Goal: Task Accomplishment & Management: Complete application form

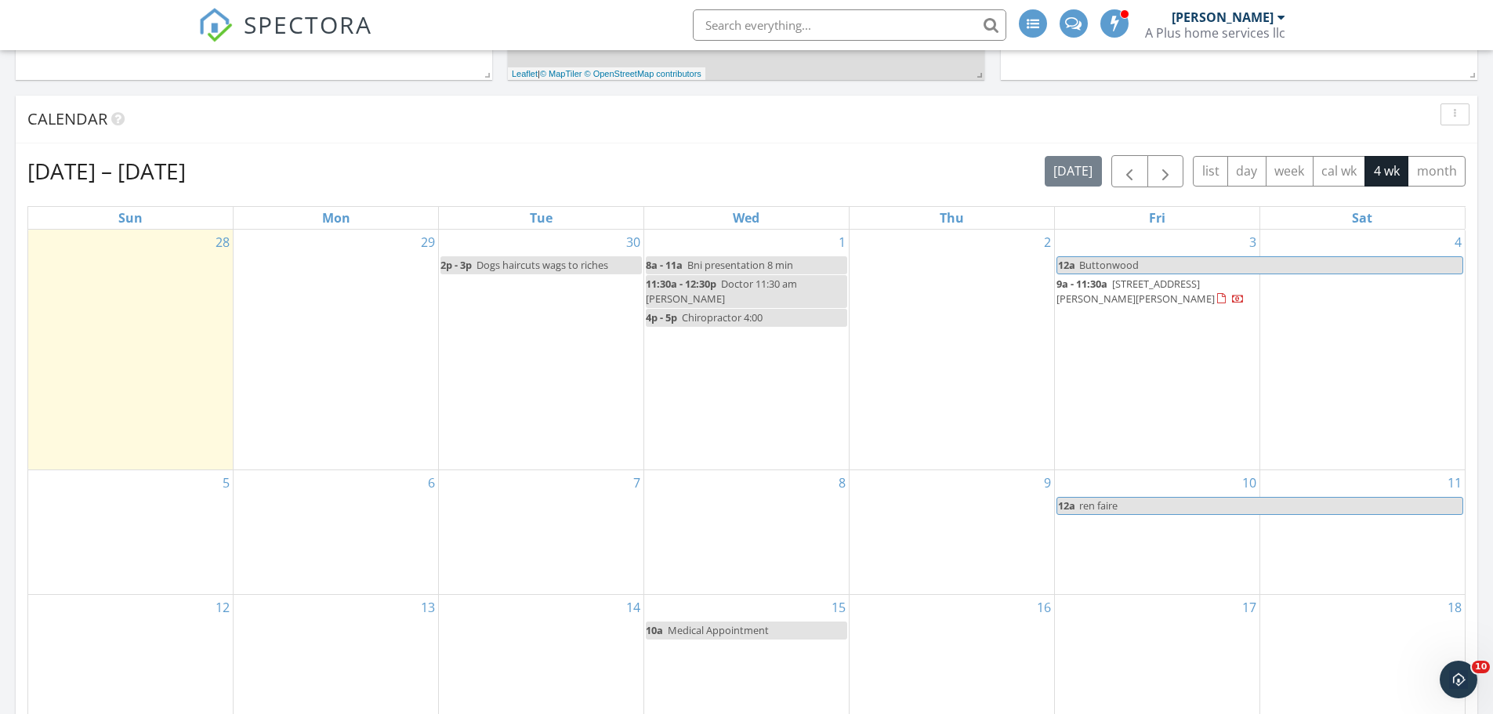
scroll to position [673, 0]
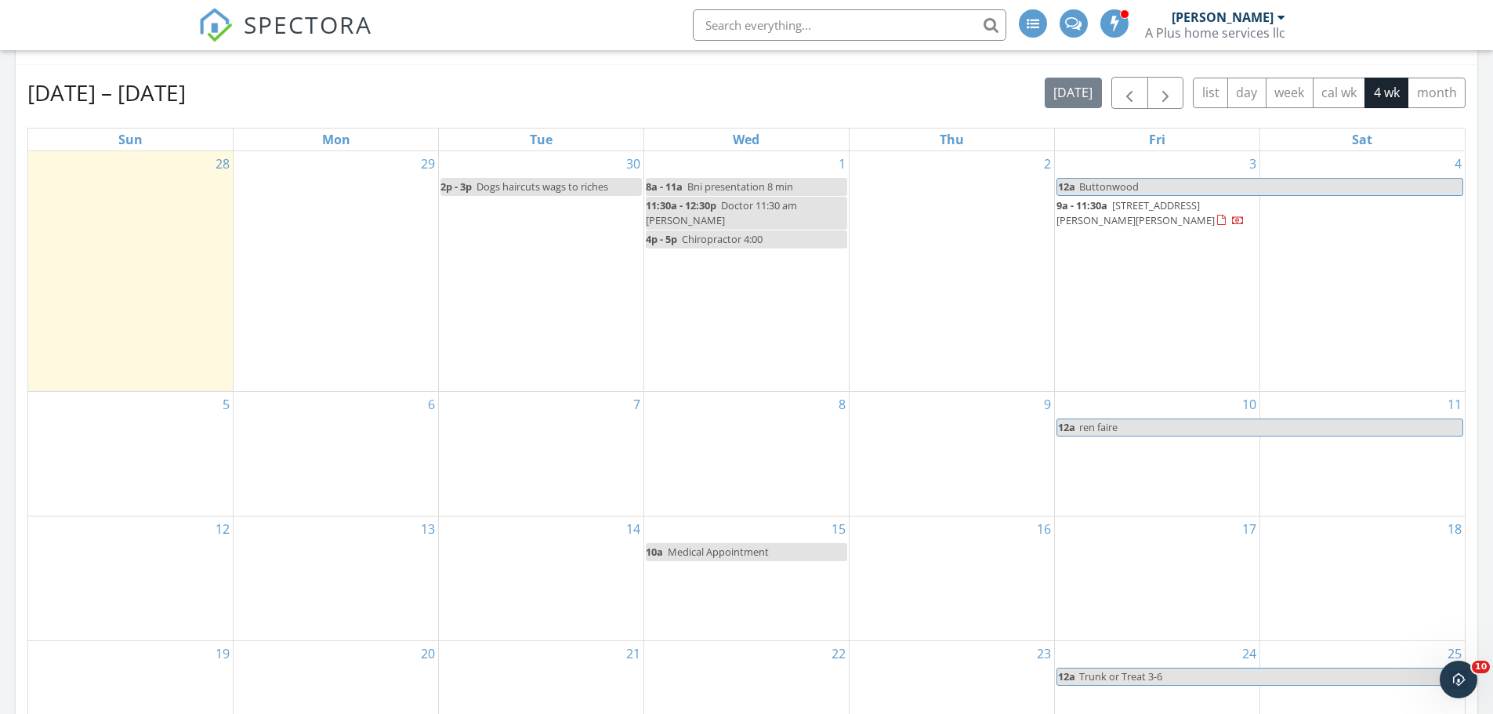
click at [604, 300] on div "30 2p - 3p Dogs haircuts wags to riches" at bounding box center [541, 271] width 205 height 240
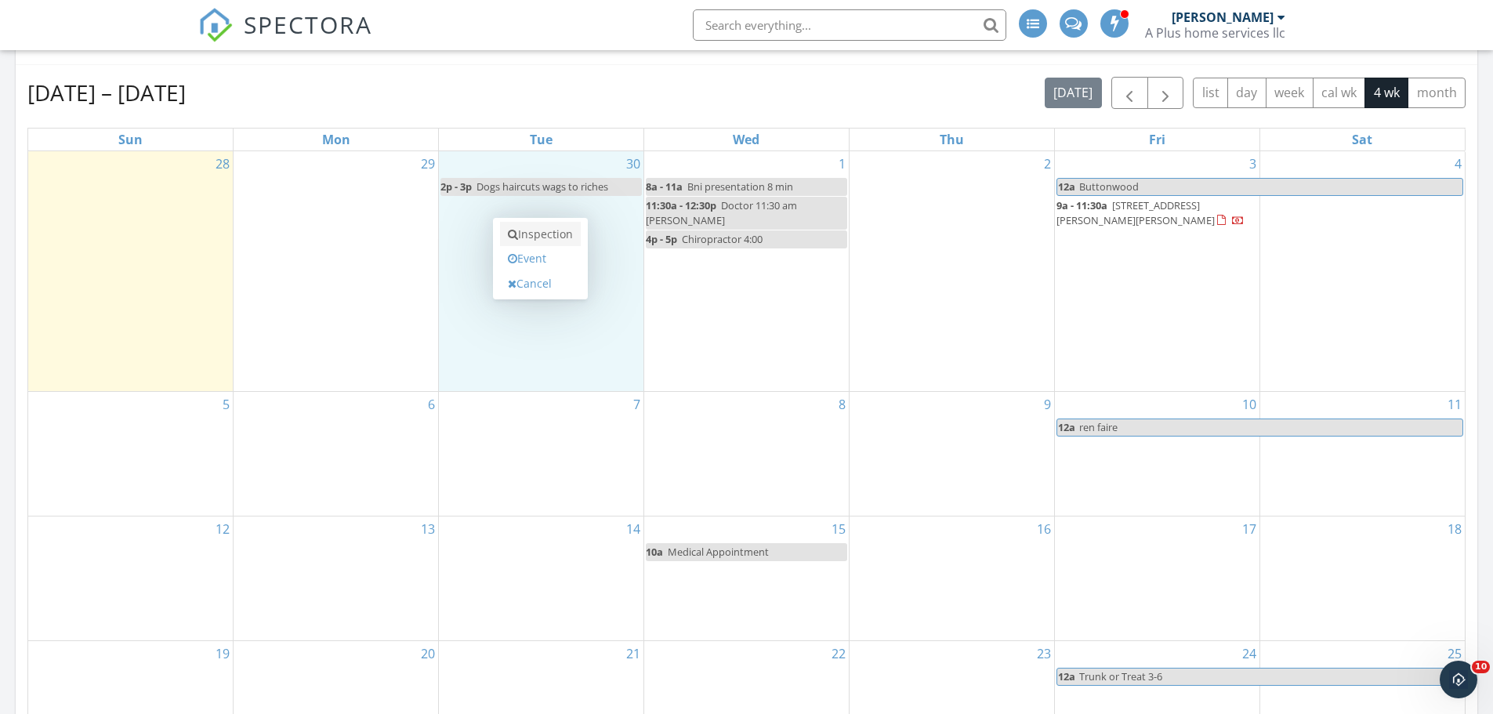
click at [571, 241] on link "Inspection" at bounding box center [540, 234] width 81 height 25
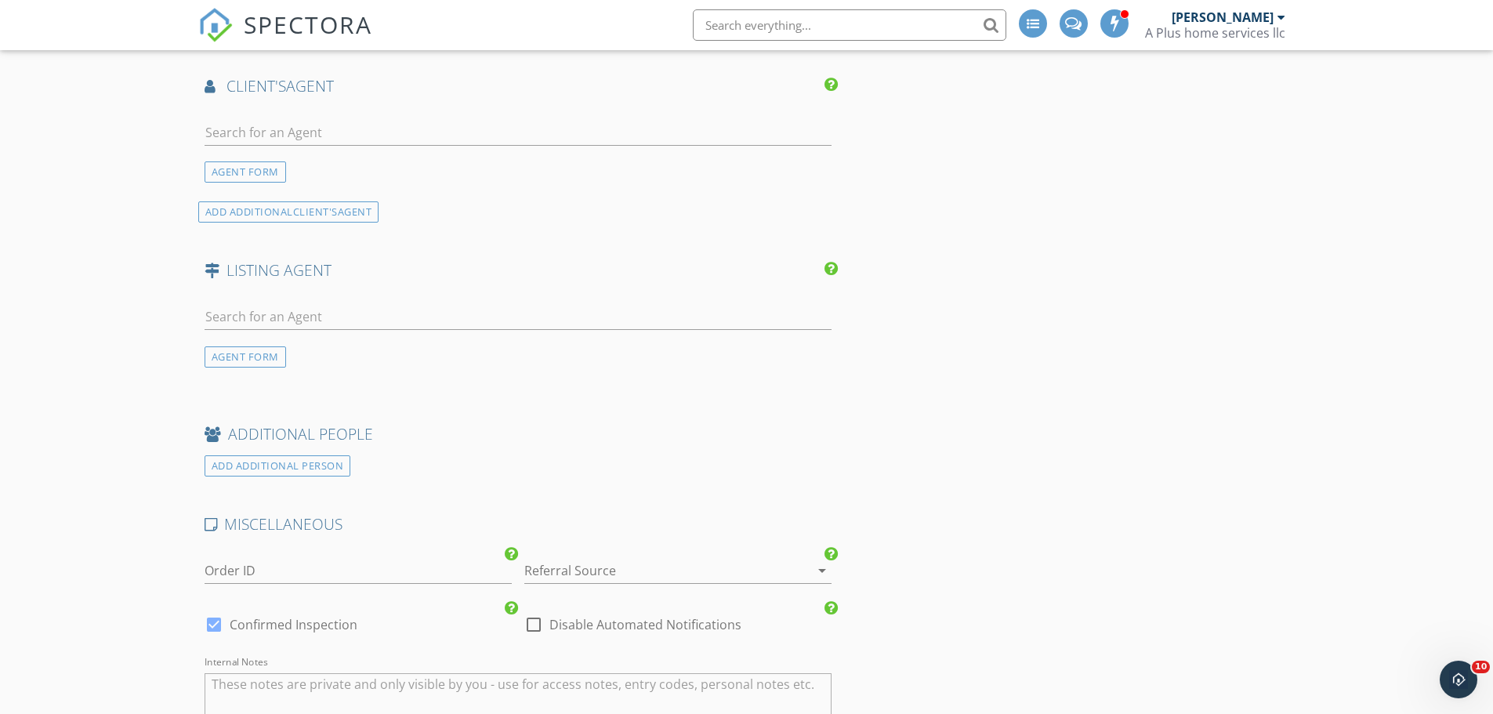
scroll to position [1568, 0]
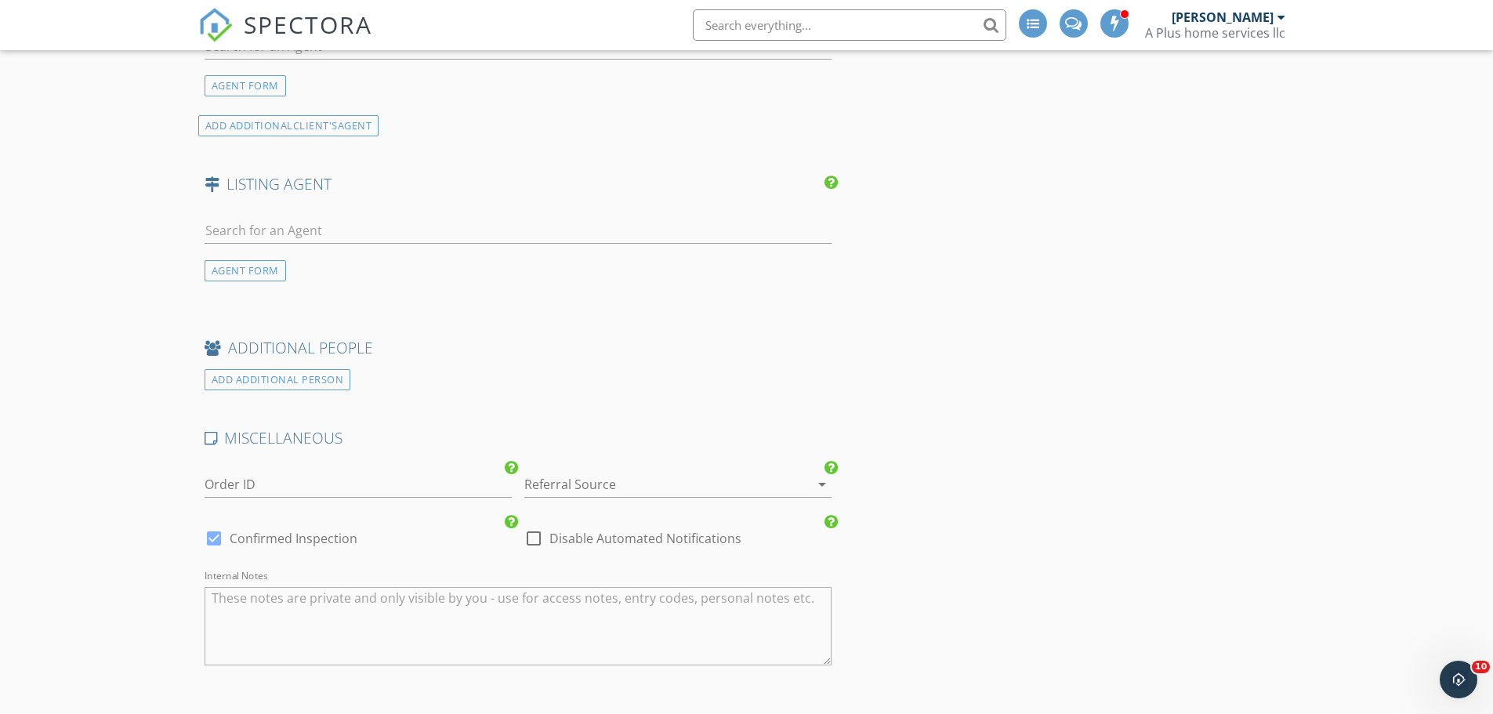
click at [209, 540] on div at bounding box center [214, 538] width 27 height 27
checkbox input "false"
checkbox input "true"
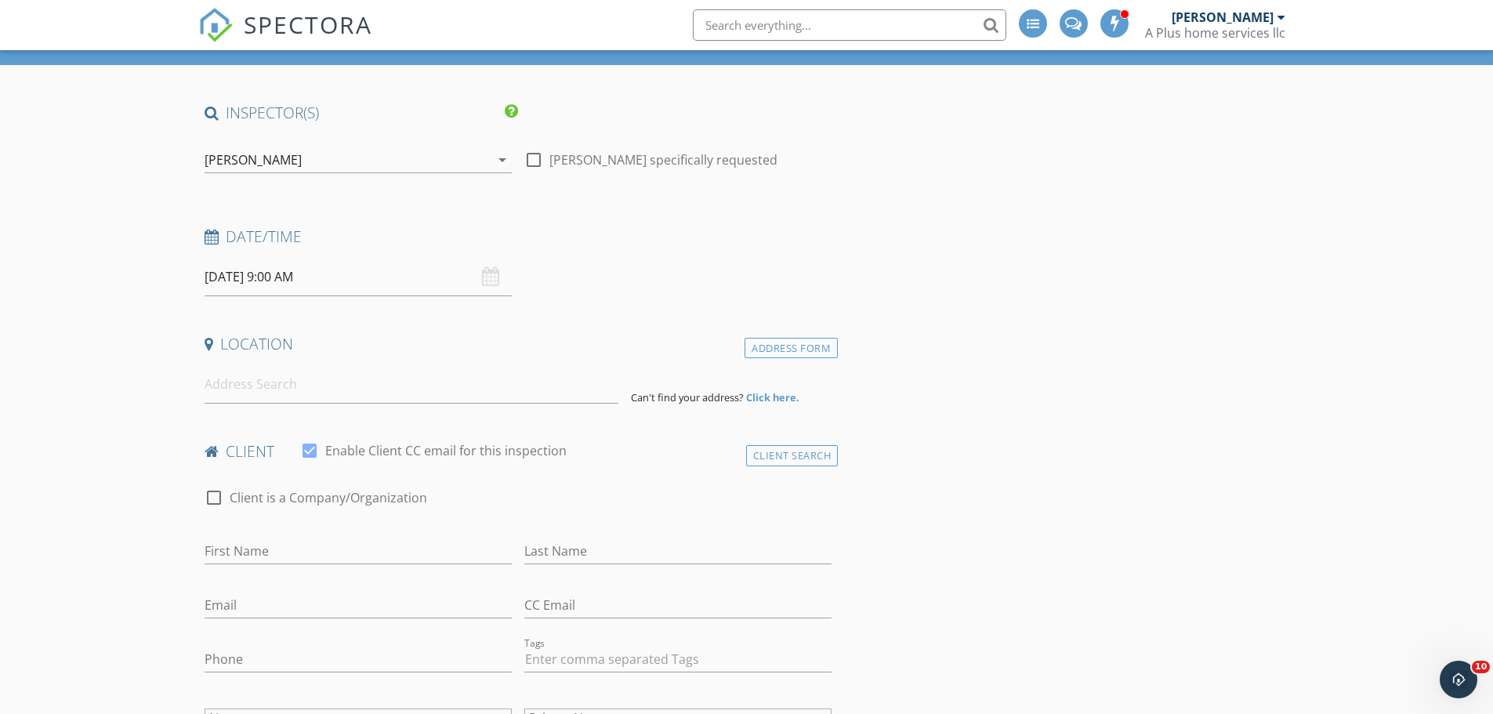
scroll to position [78, 0]
click at [355, 391] on input at bounding box center [412, 385] width 414 height 38
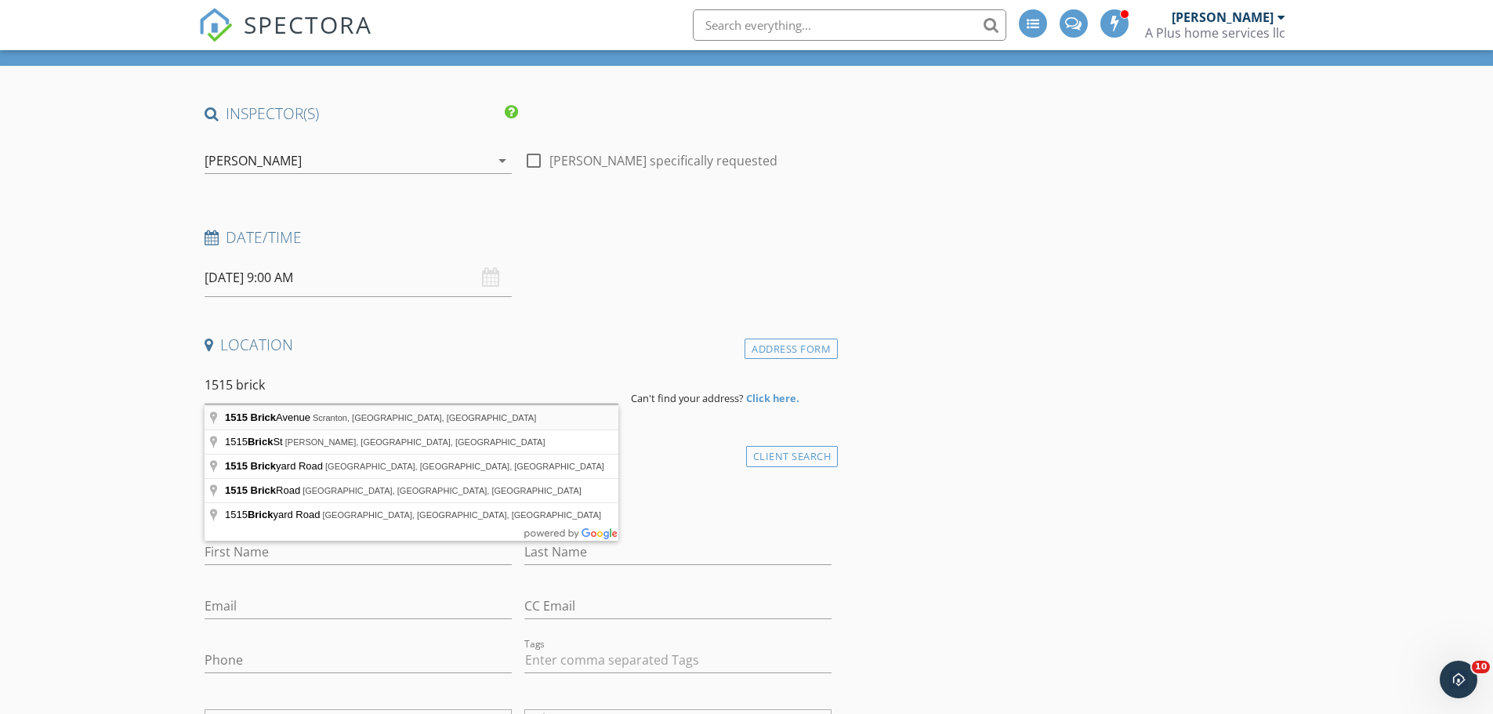
type input "1515 Brick Avenue, Scranton, PA, USA"
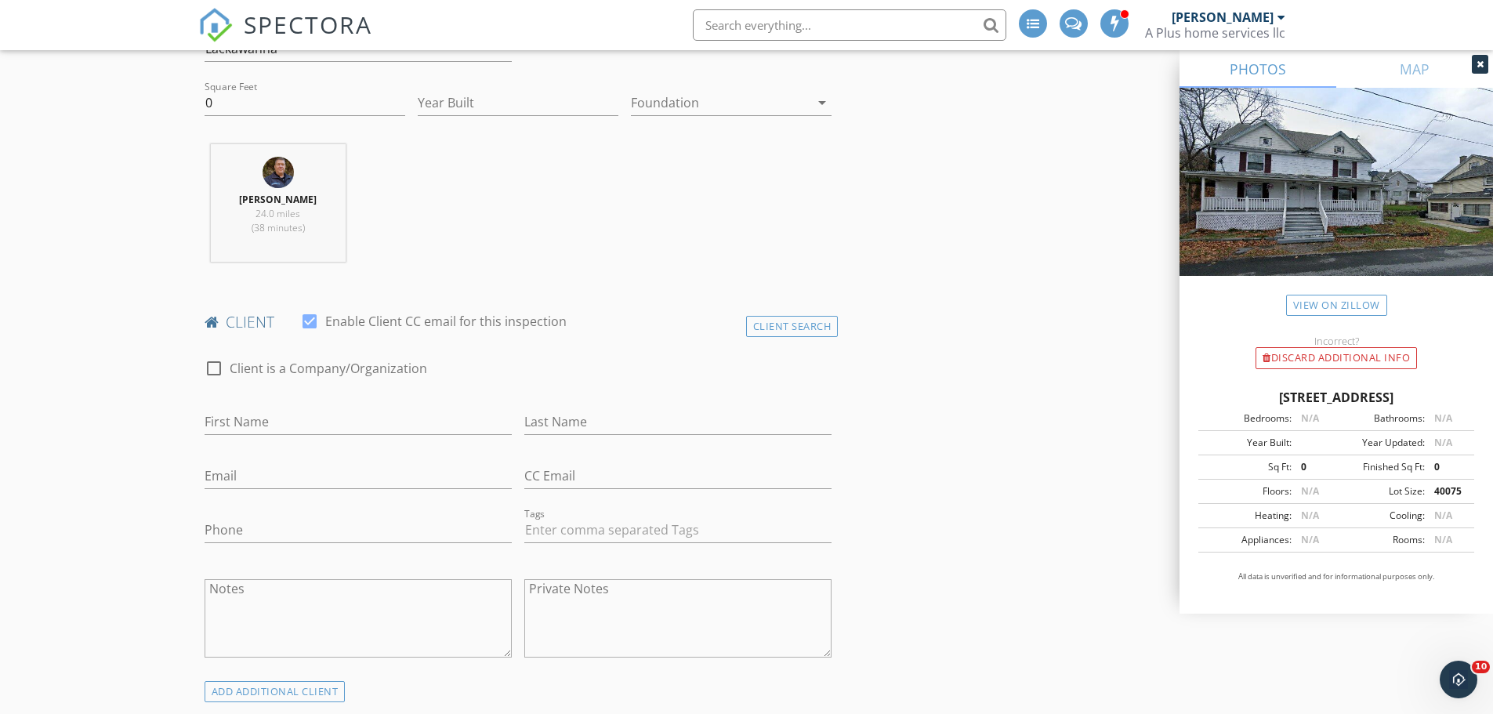
scroll to position [627, 0]
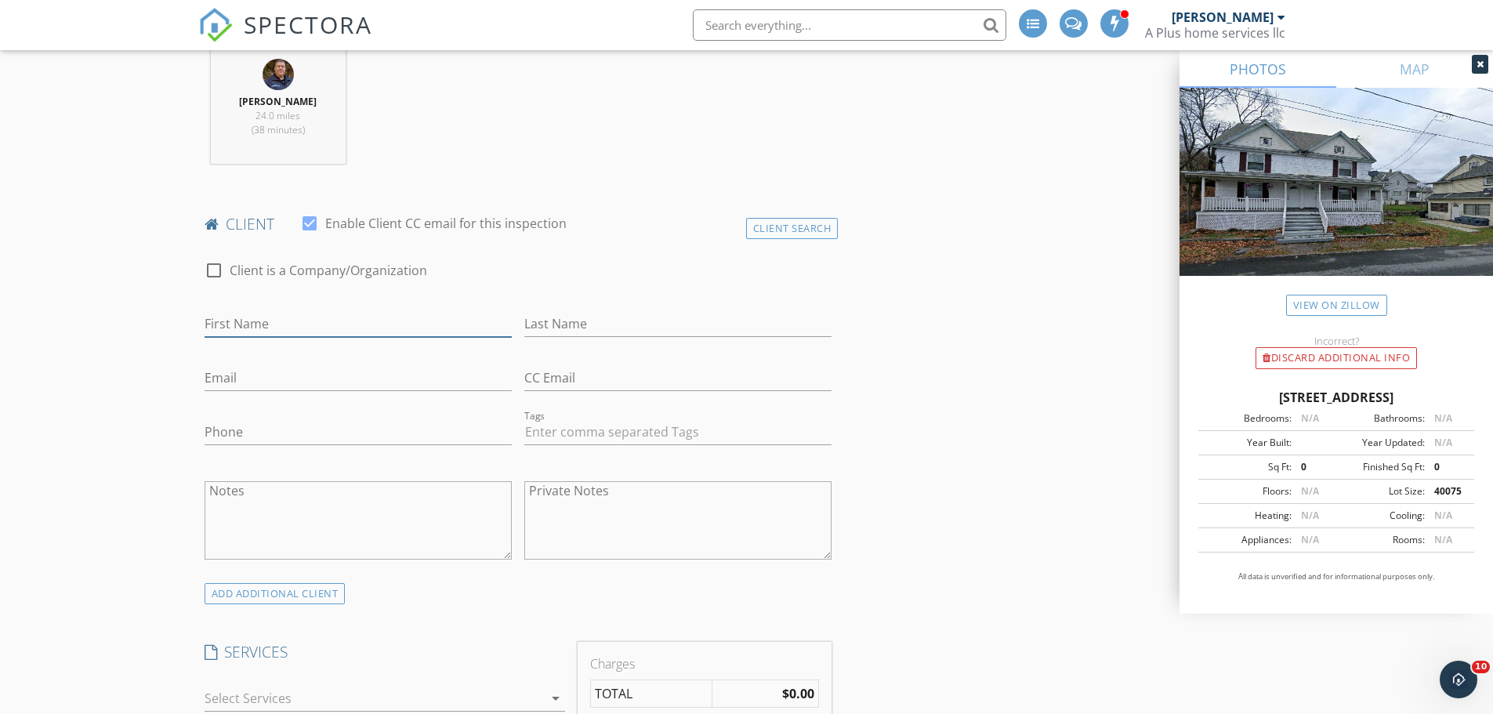
click at [378, 319] on input "First Name" at bounding box center [358, 324] width 307 height 26
type input "Martin"
type input "Lorenzo"
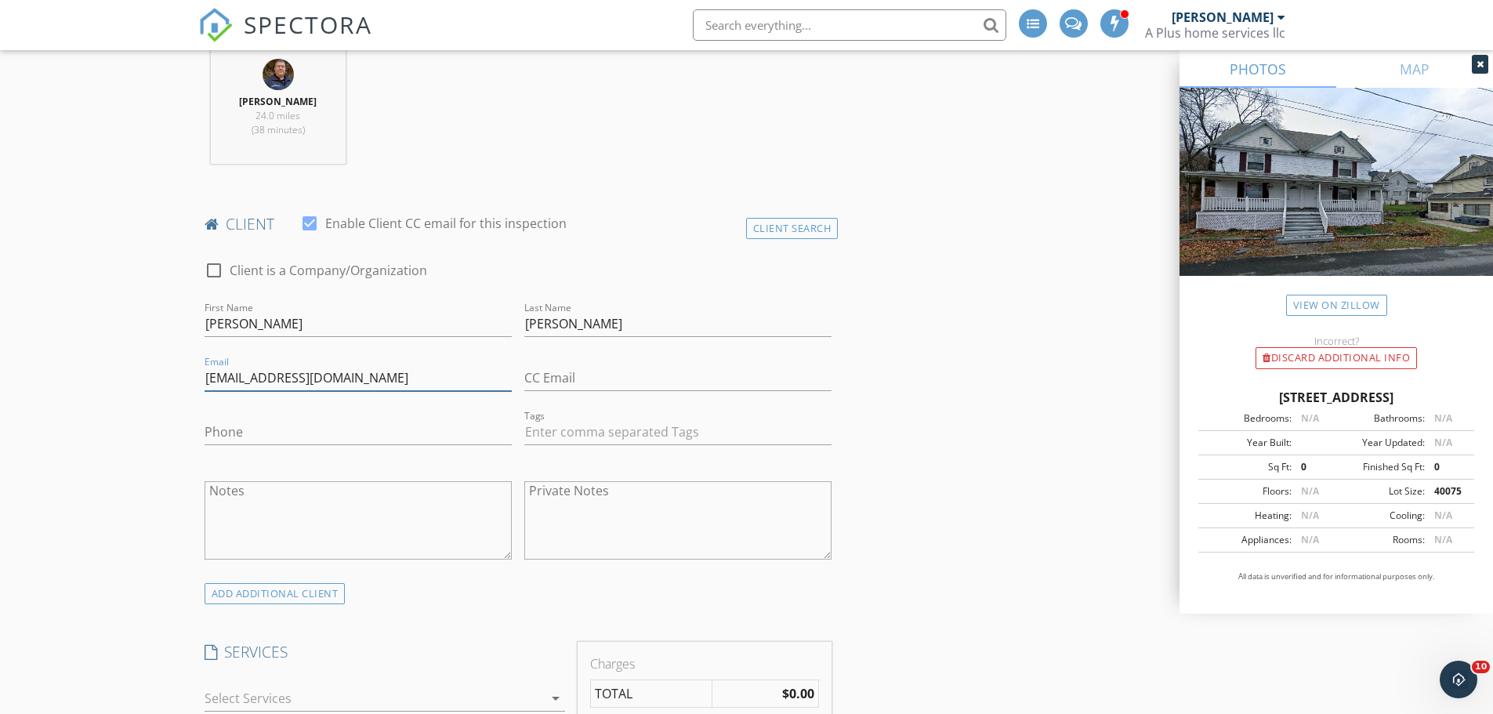
type input "melianmartin13@icloud.com"
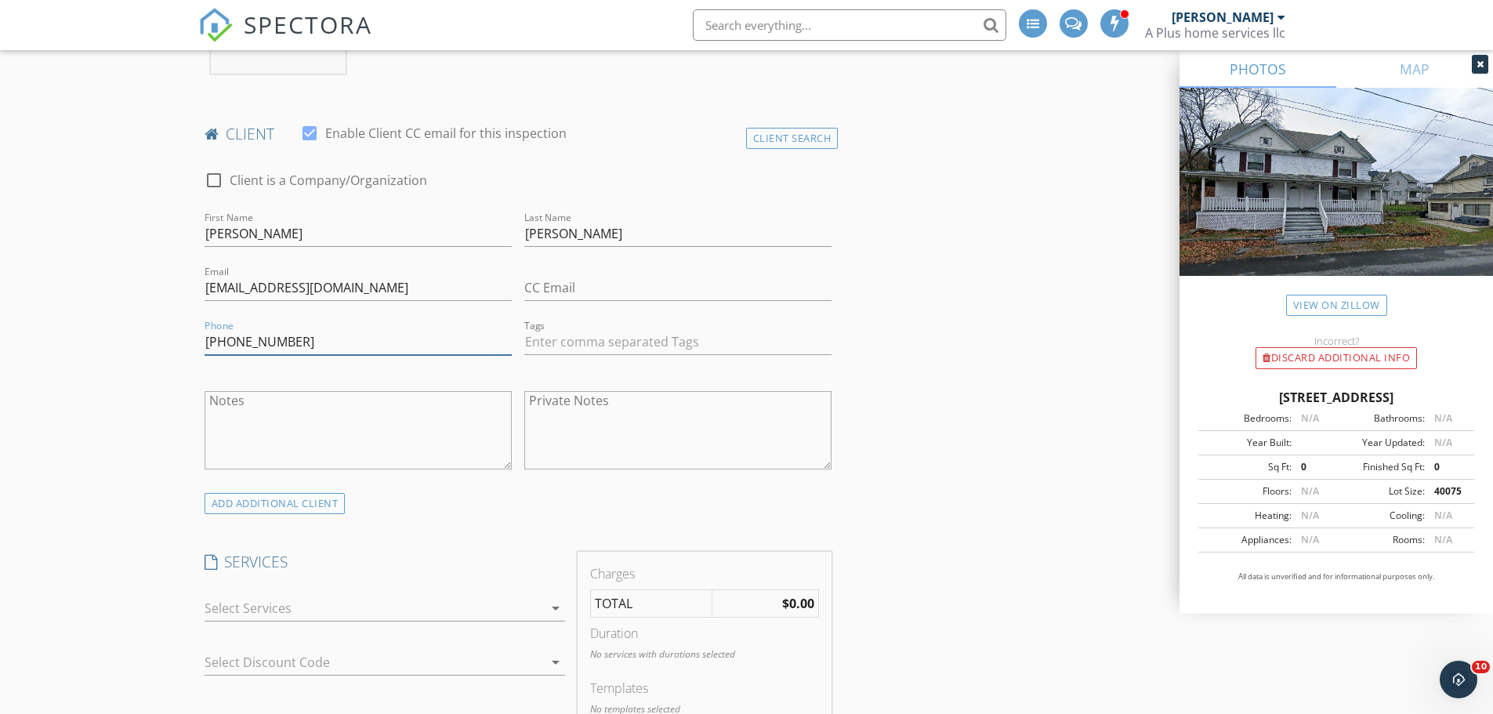
scroll to position [1019, 0]
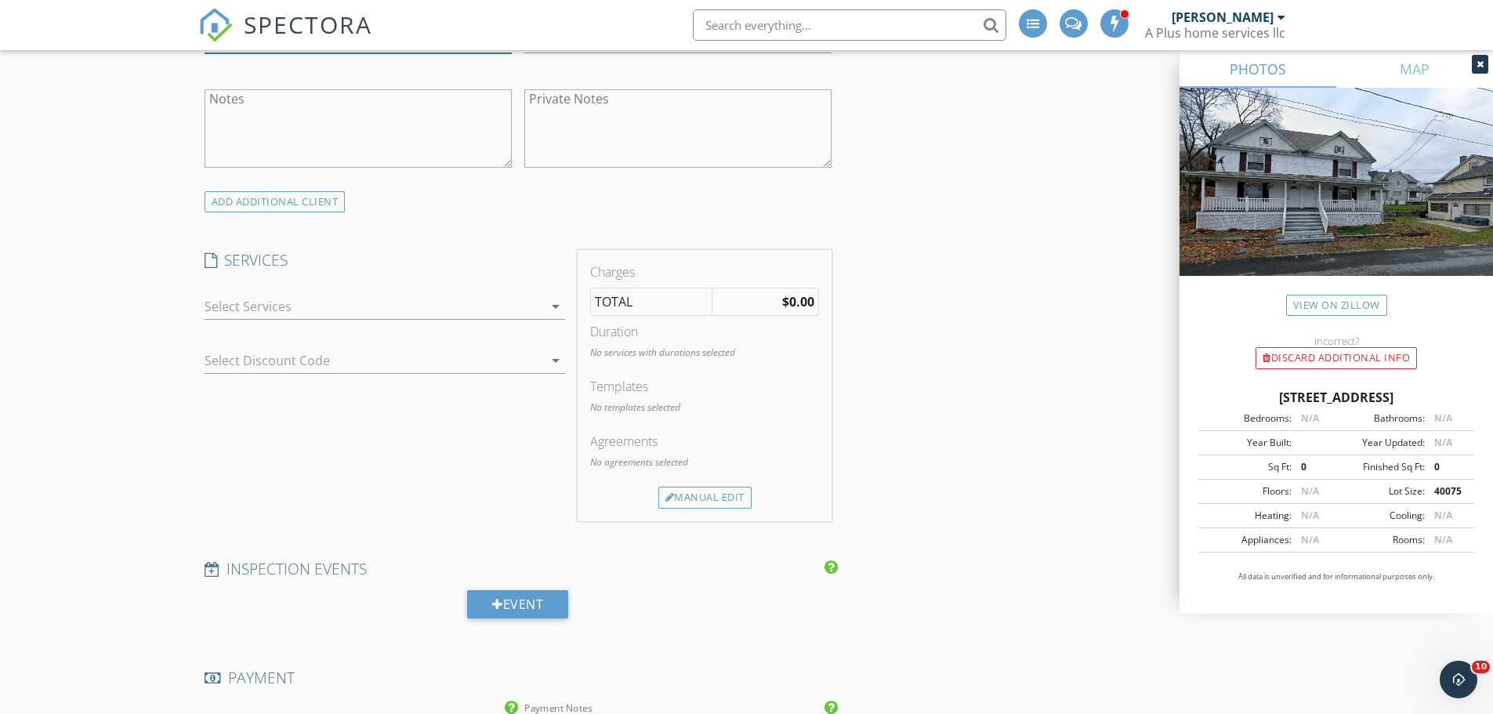
type input "862-287-8293"
click at [431, 307] on div at bounding box center [374, 306] width 339 height 25
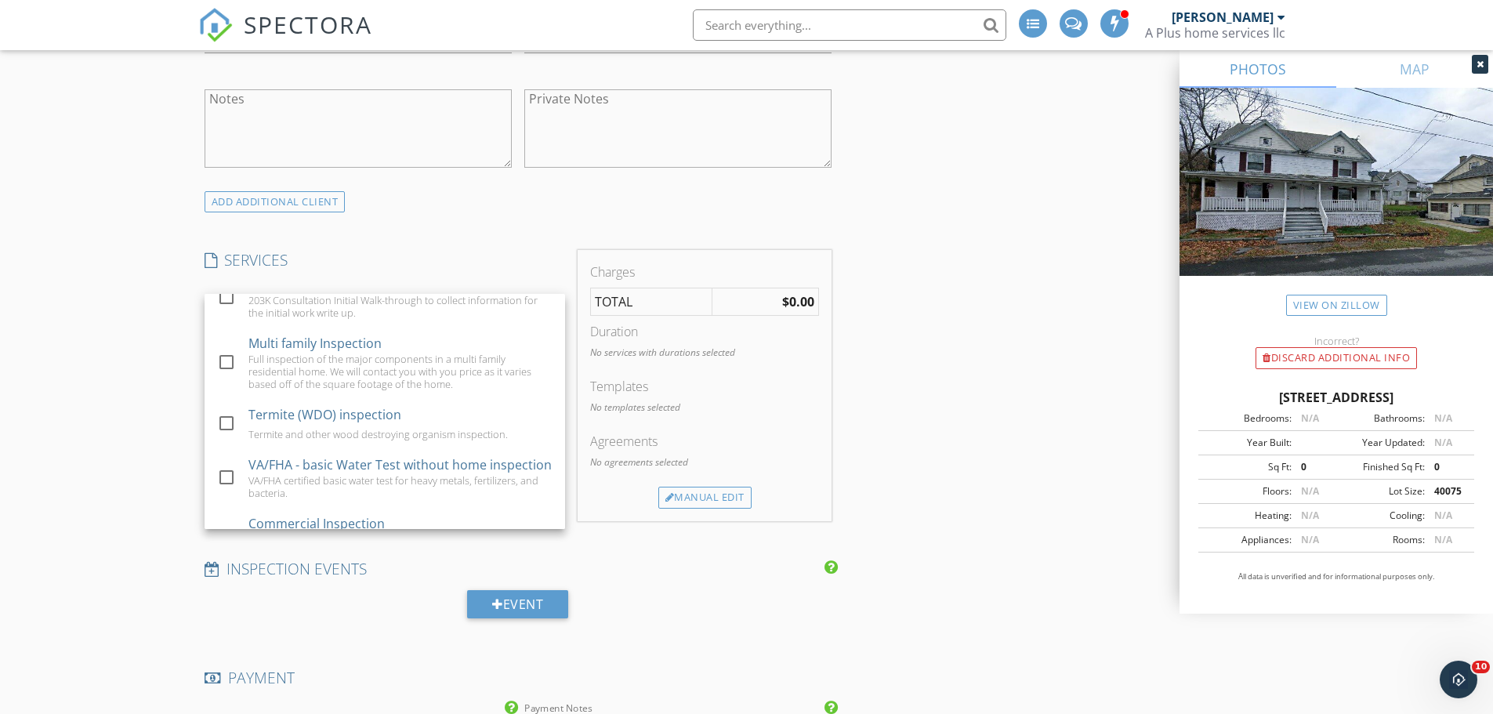
scroll to position [157, 0]
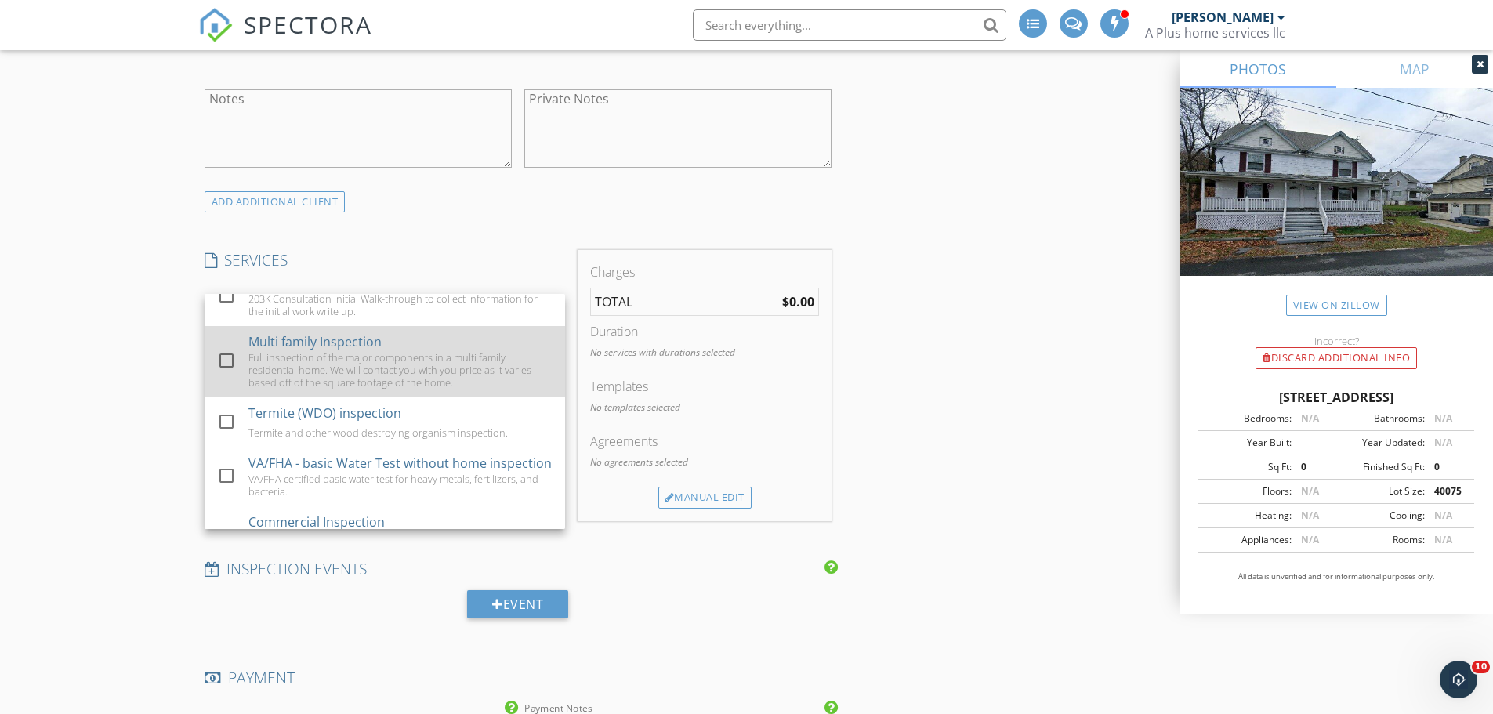
click at [368, 351] on div "Full inspection of the major components in a multi family residential home. We …" at bounding box center [401, 370] width 304 height 38
checkbox input "true"
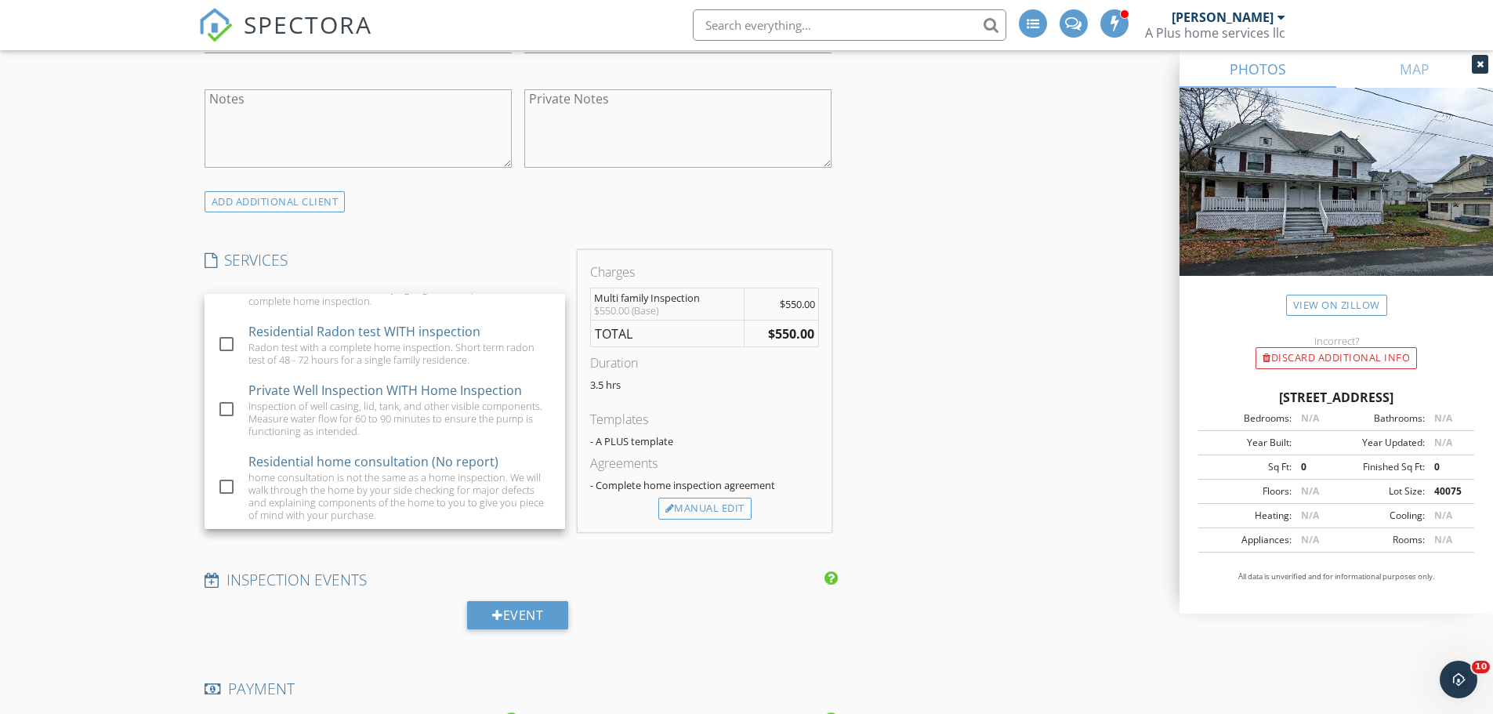
scroll to position [1333, 0]
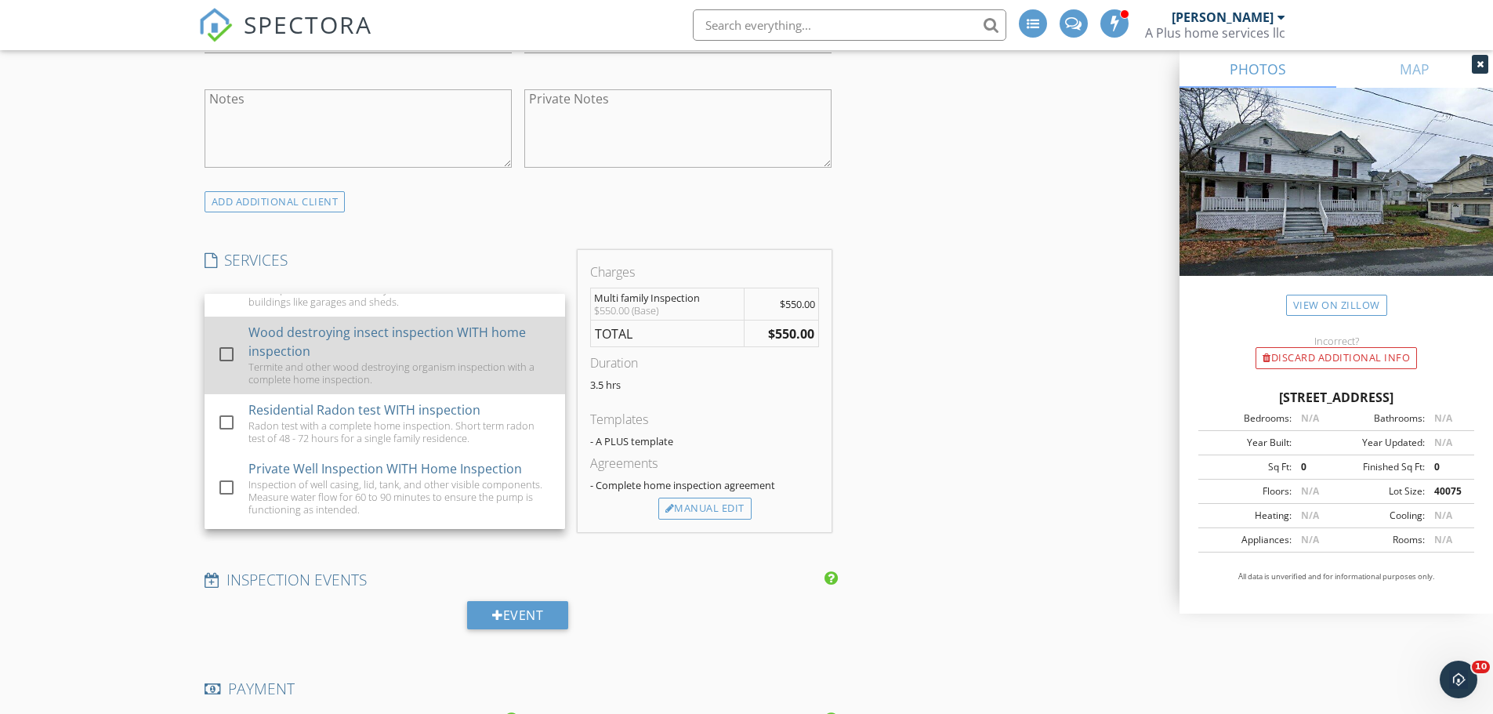
click at [303, 361] on div "Wood destroying insect inspection WITH home inspection" at bounding box center [401, 342] width 304 height 38
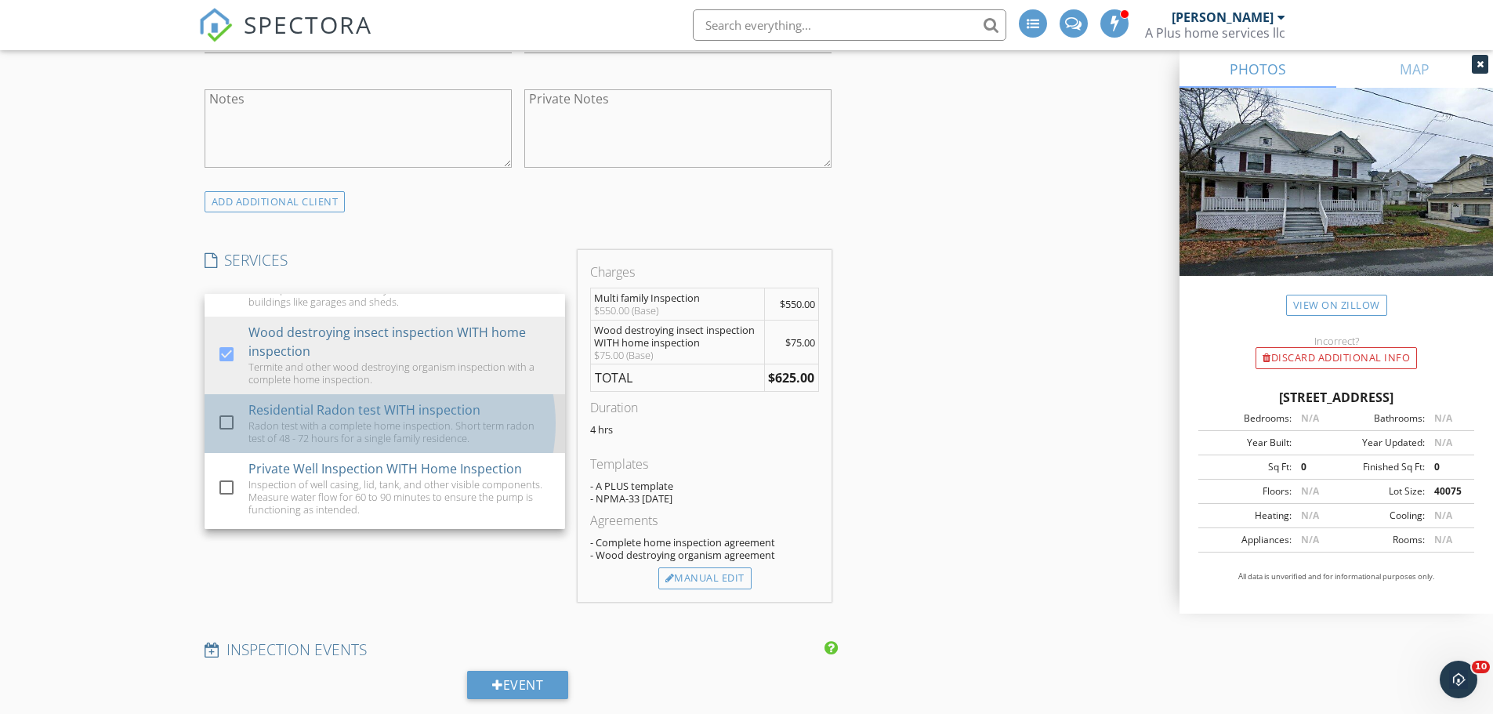
click at [257, 444] on div "Radon test with a complete home inspection. Short term radon test of 48 - 72 ho…" at bounding box center [401, 431] width 304 height 25
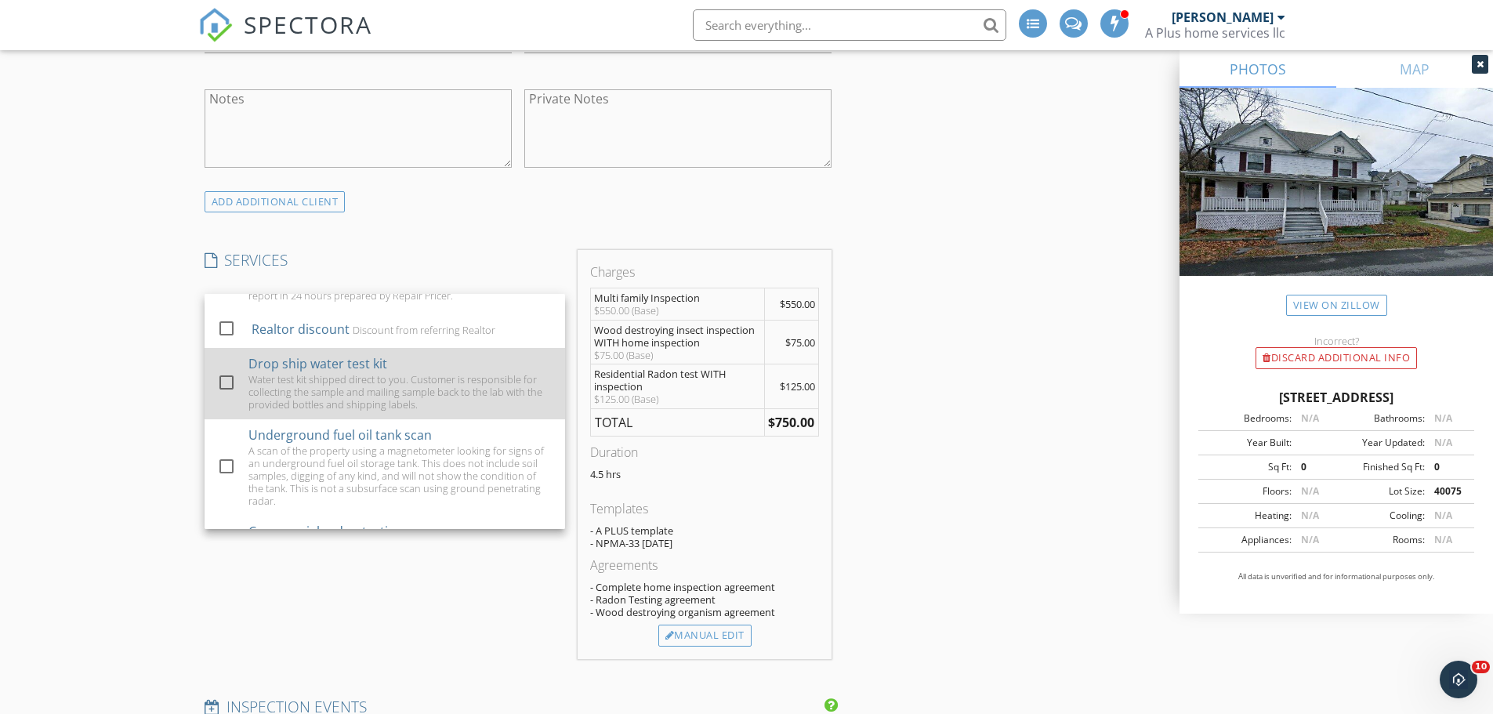
scroll to position [2214, 0]
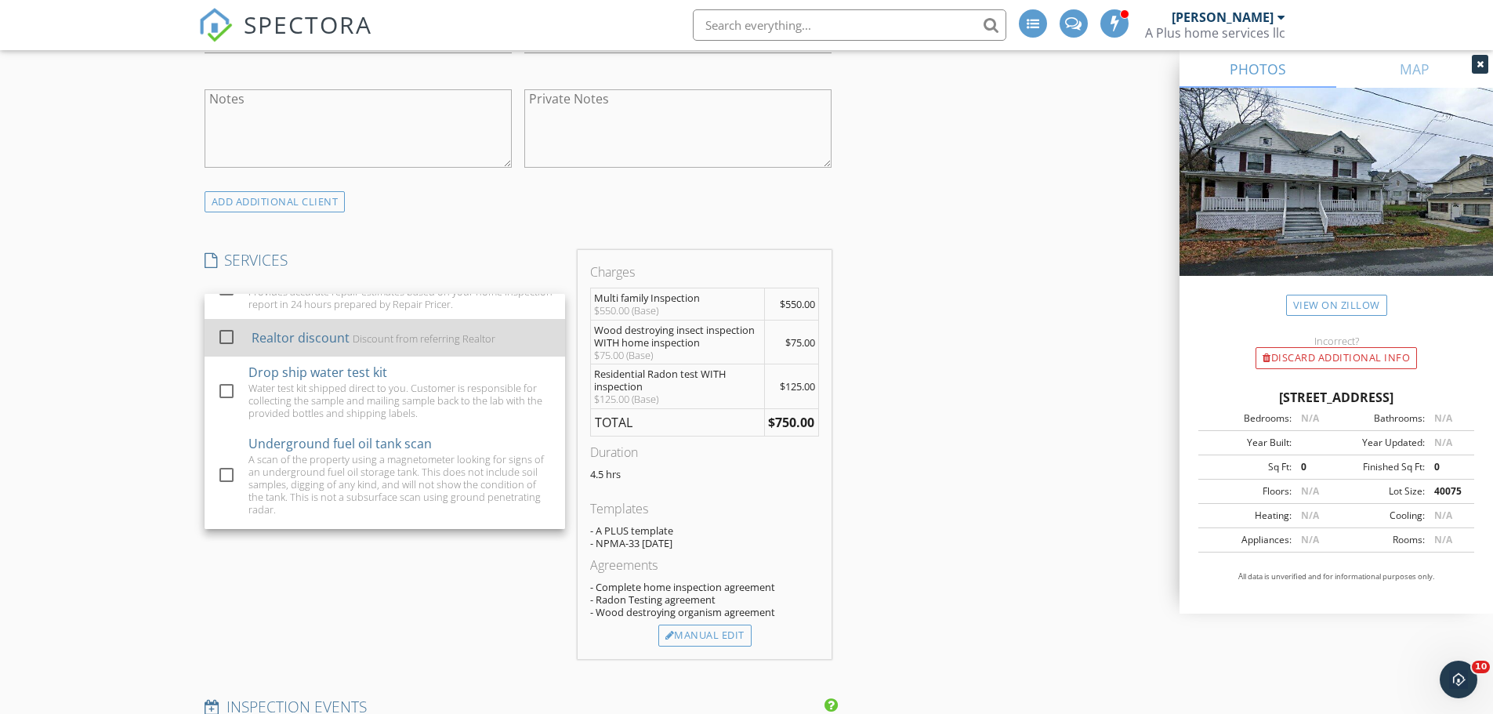
click at [282, 347] on div "Realtor discount" at bounding box center [300, 337] width 98 height 19
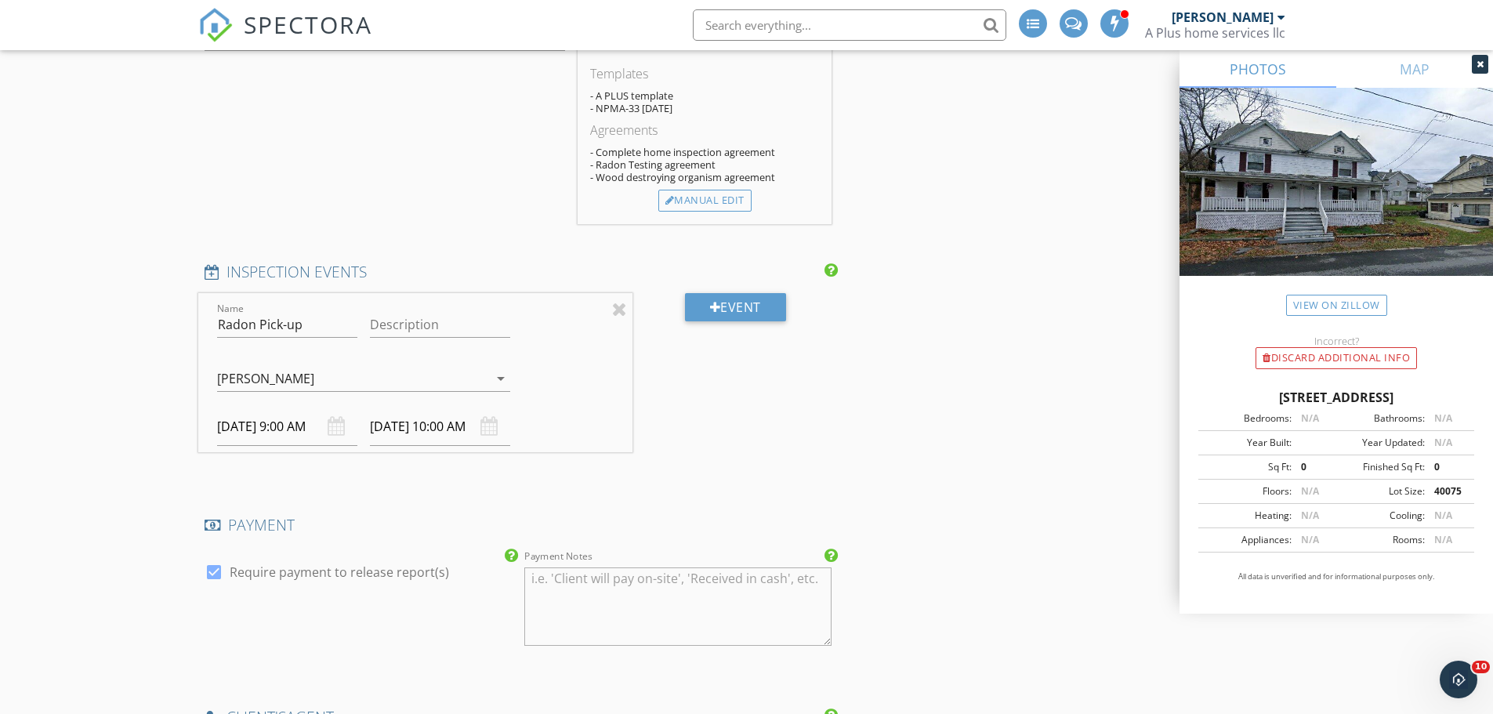
scroll to position [1489, 0]
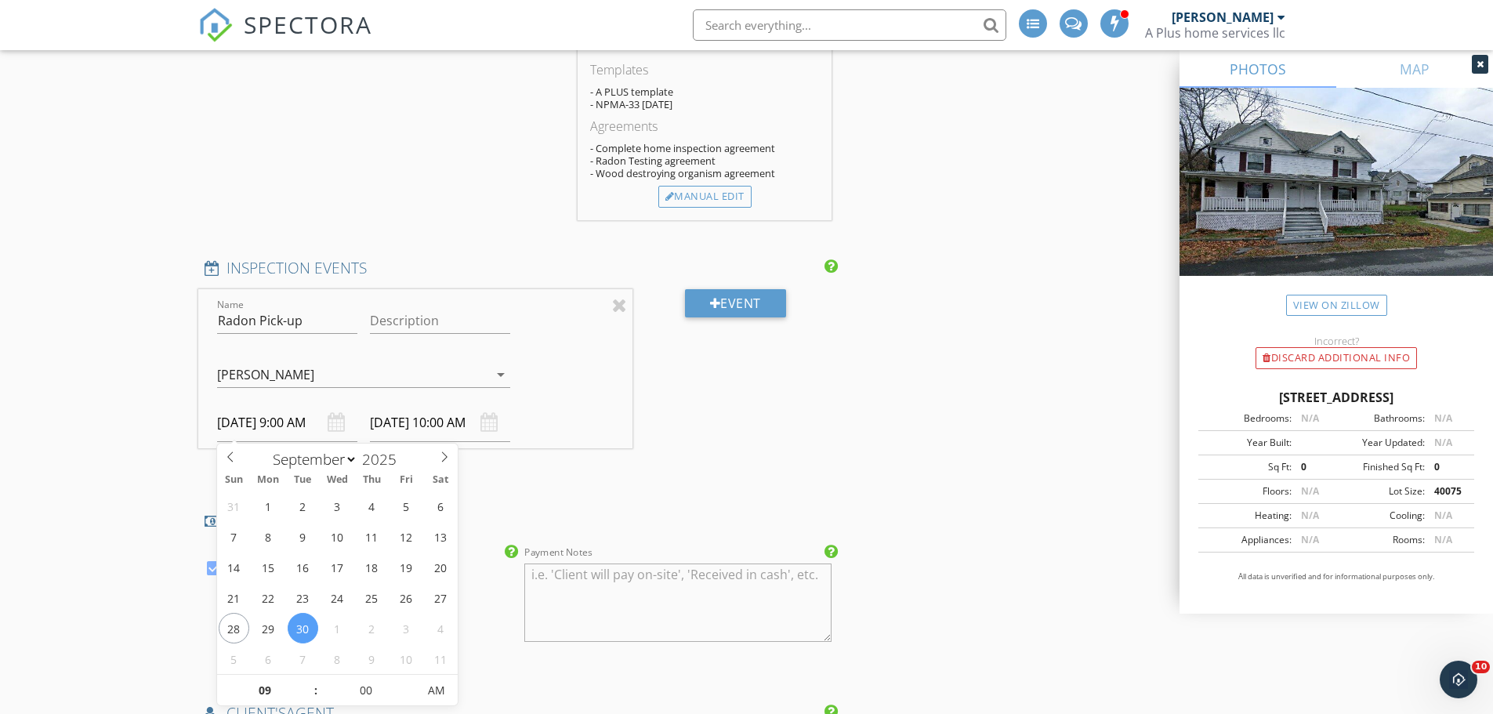
click at [264, 427] on input "09/30/2025 9:00 AM" at bounding box center [287, 423] width 140 height 38
select select "9"
type input "10/02/2025 9:00 AM"
type input "10/02/2025 10:00 AM"
click at [77, 486] on div "New Inspection Click here to use the New Order Form INSPECTOR(S) check_box Rich…" at bounding box center [746, 299] width 1493 height 3394
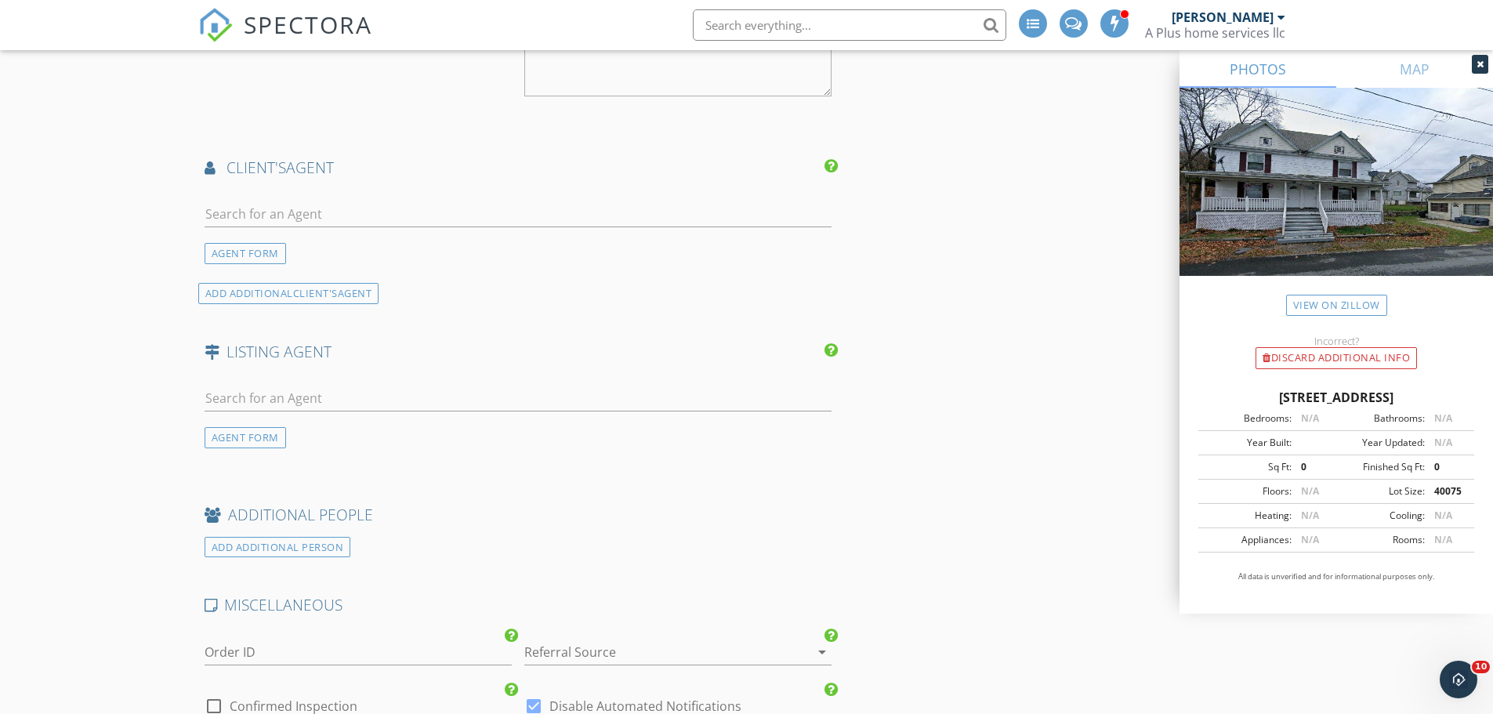
scroll to position [2038, 0]
click at [282, 210] on input "text" at bounding box center [519, 211] width 628 height 26
type input "brian"
click at [325, 240] on div "Brian Palumbo" at bounding box center [297, 245] width 97 height 19
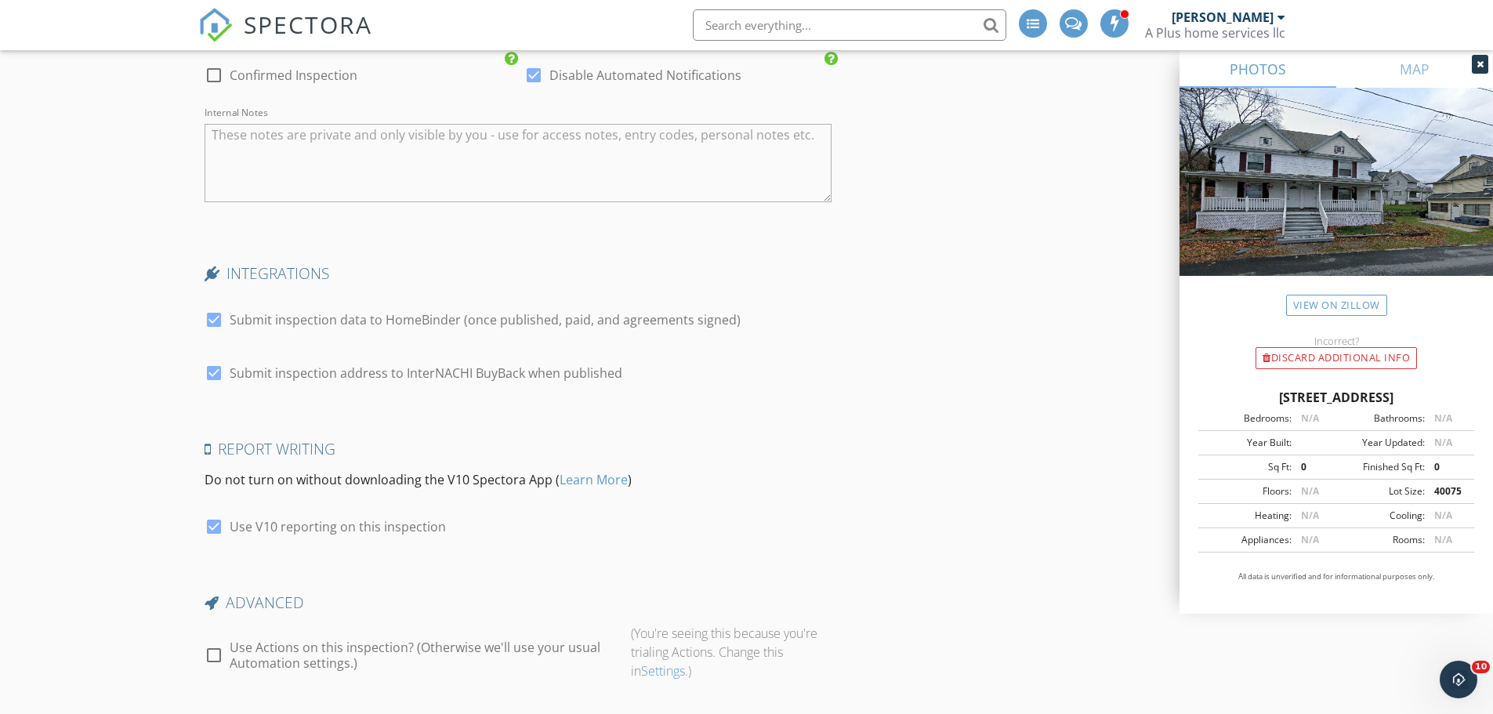
scroll to position [3069, 0]
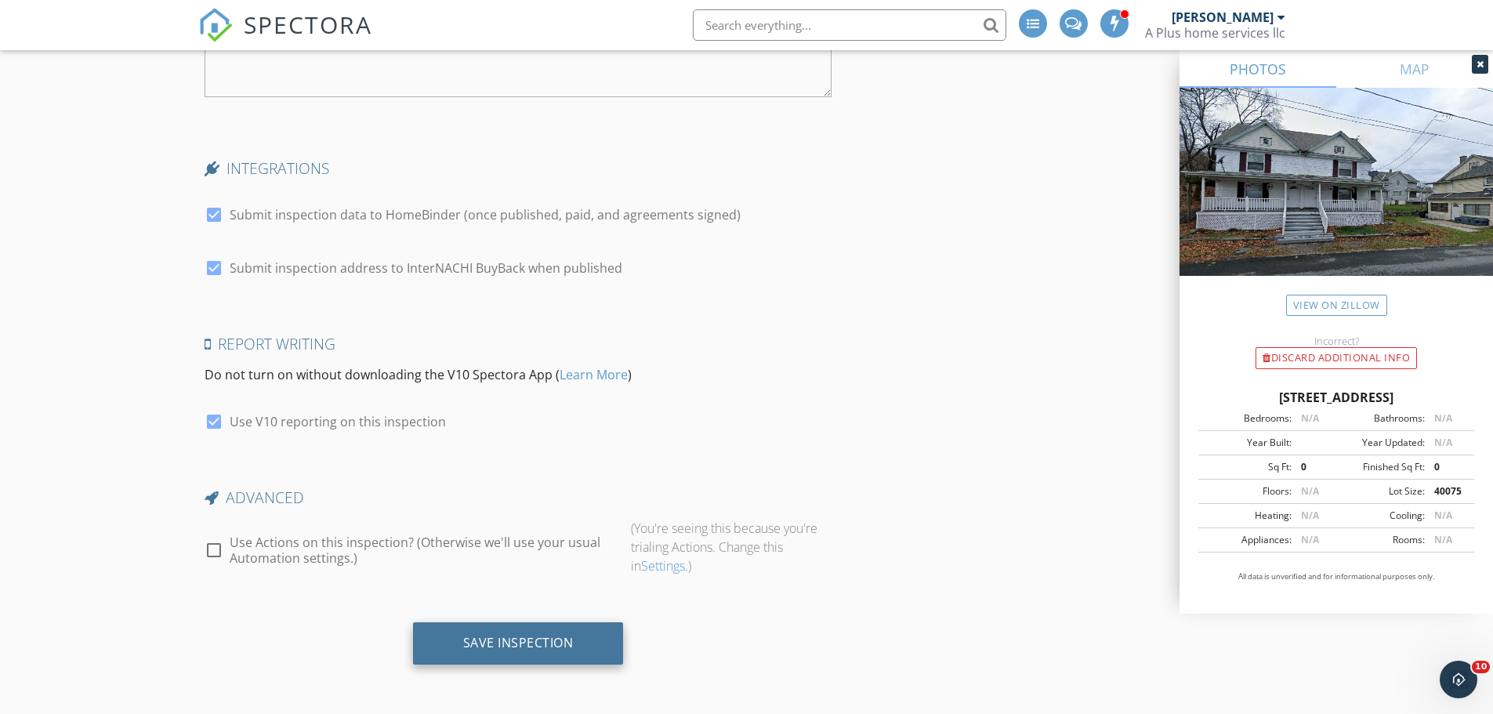
click at [559, 648] on div "Save Inspection" at bounding box center [518, 643] width 111 height 16
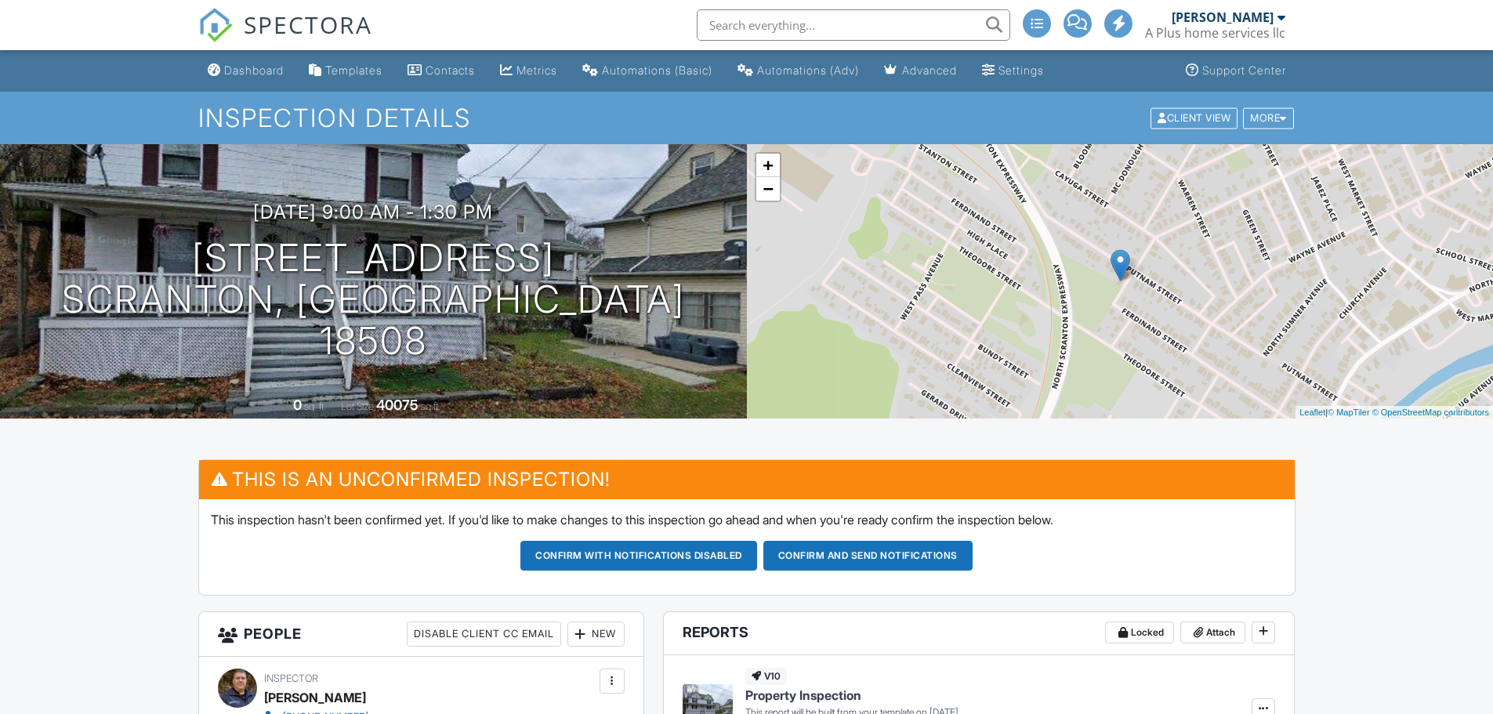
click at [300, 20] on span "SPECTORA" at bounding box center [308, 24] width 129 height 33
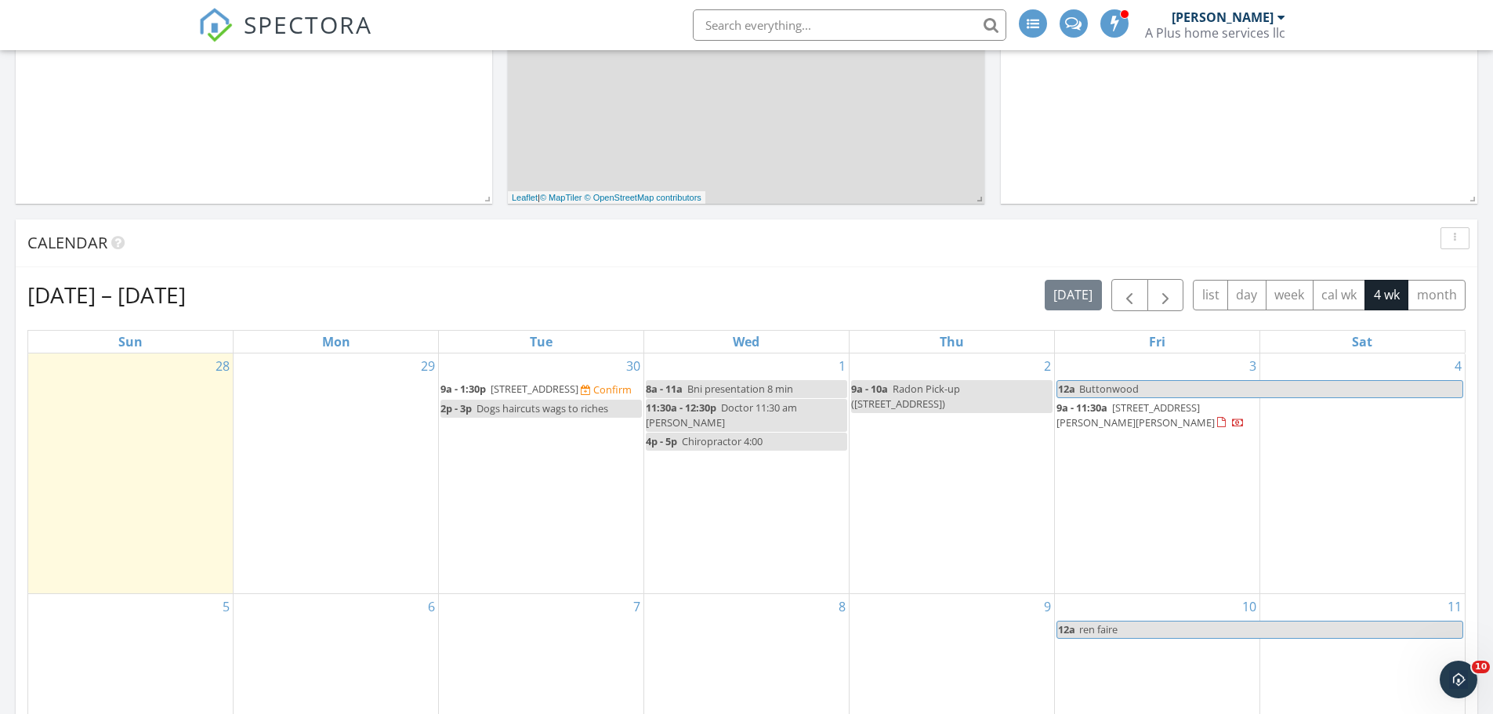
scroll to position [706, 0]
